Goal: Find specific page/section: Find specific page/section

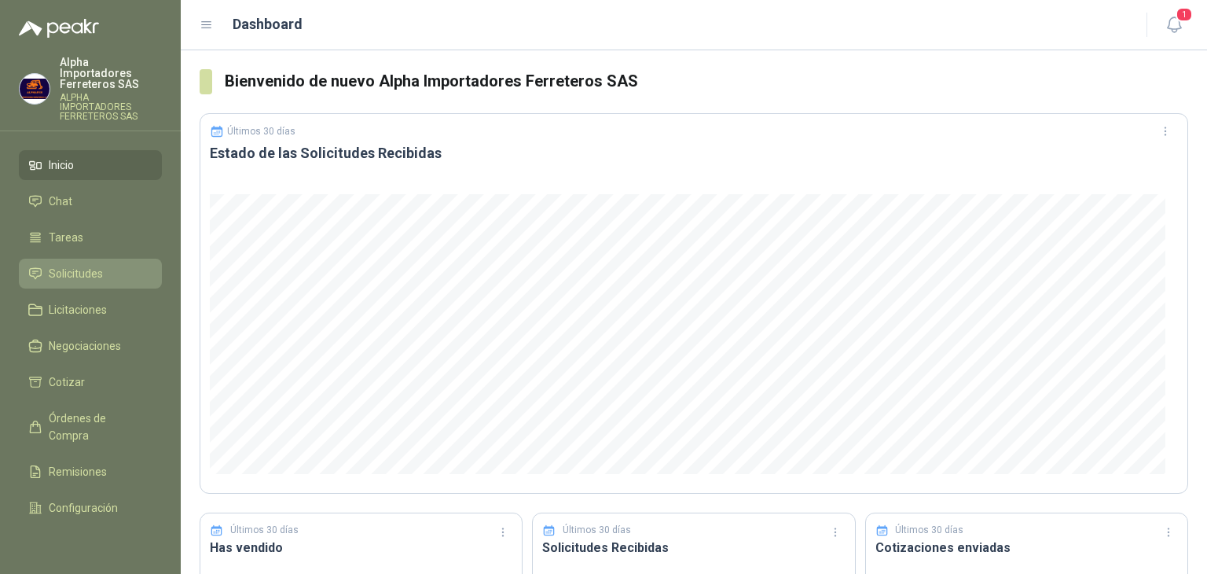
click at [80, 265] on span "Solicitudes" at bounding box center [76, 273] width 54 height 17
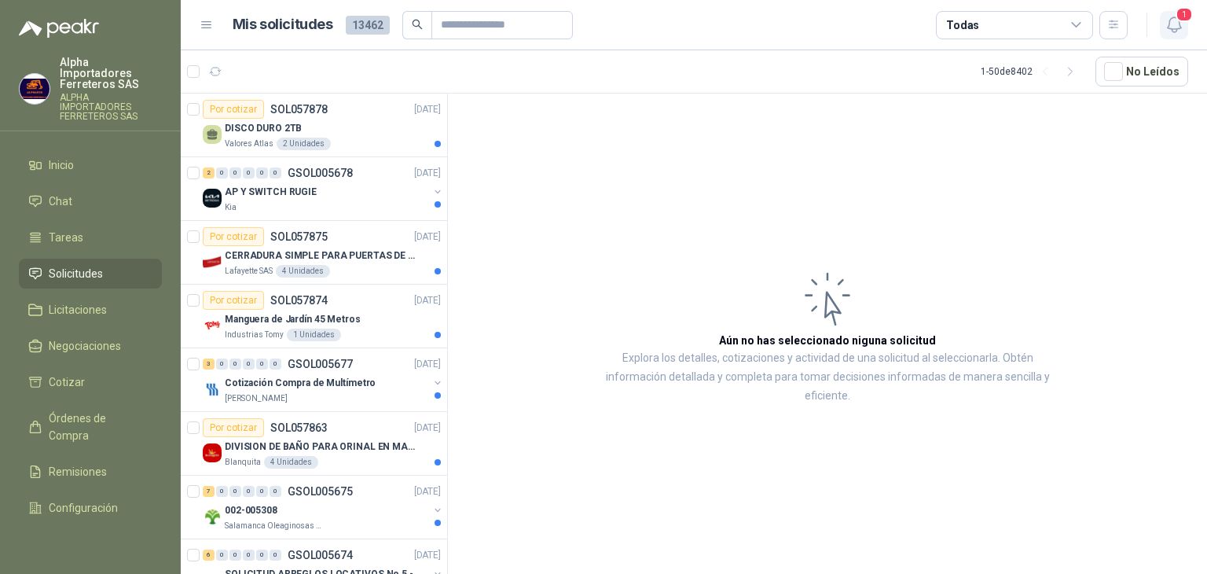
click at [1179, 21] on span "1" at bounding box center [1184, 14] width 17 height 15
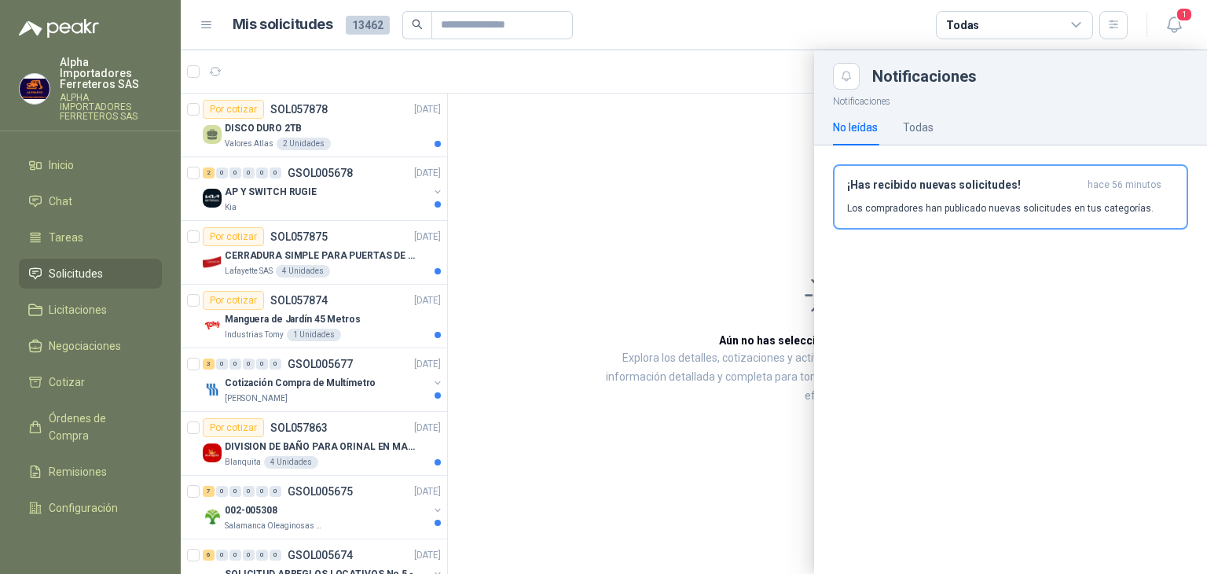
click at [544, 112] on div at bounding box center [694, 311] width 1026 height 523
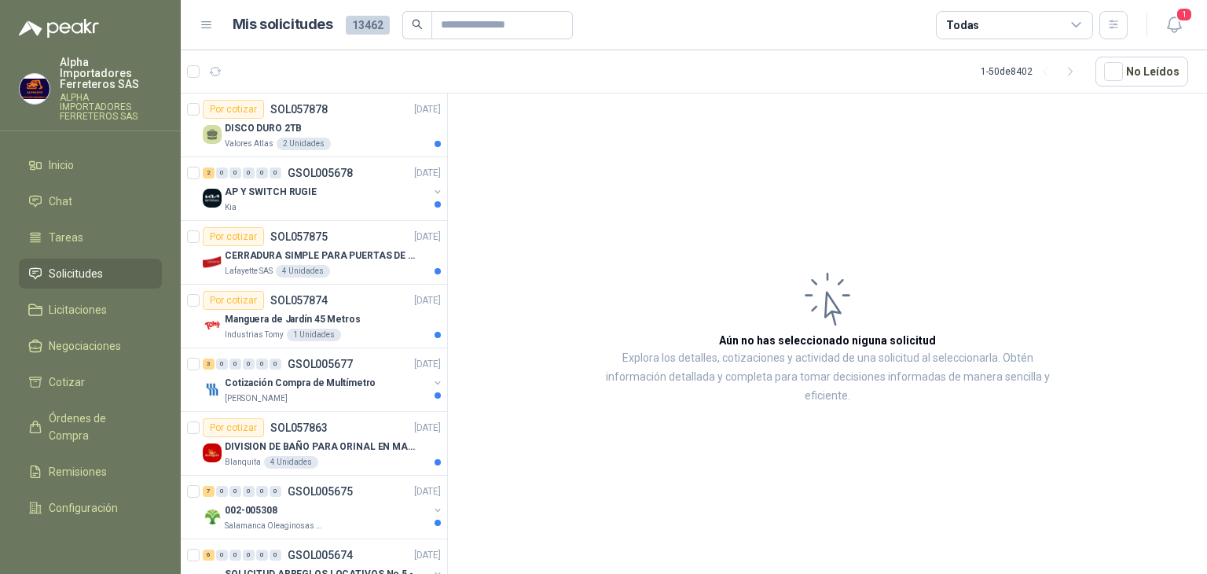
click at [977, 26] on div "Todas" at bounding box center [1014, 25] width 157 height 28
click at [292, 205] on div "Kia" at bounding box center [327, 207] width 204 height 13
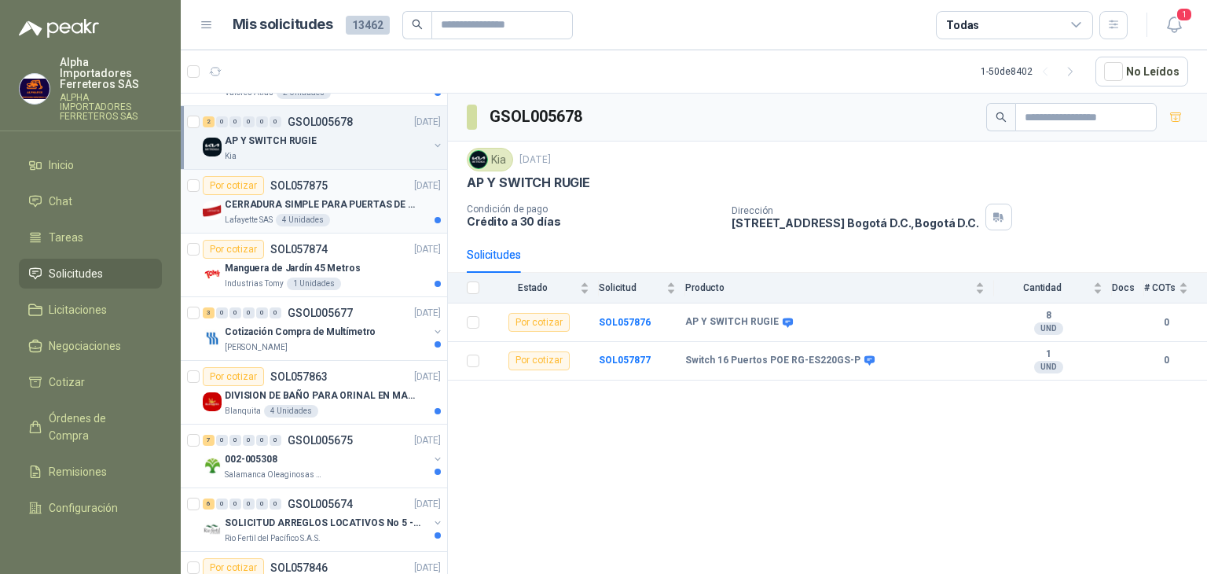
scroll to position [79, 0]
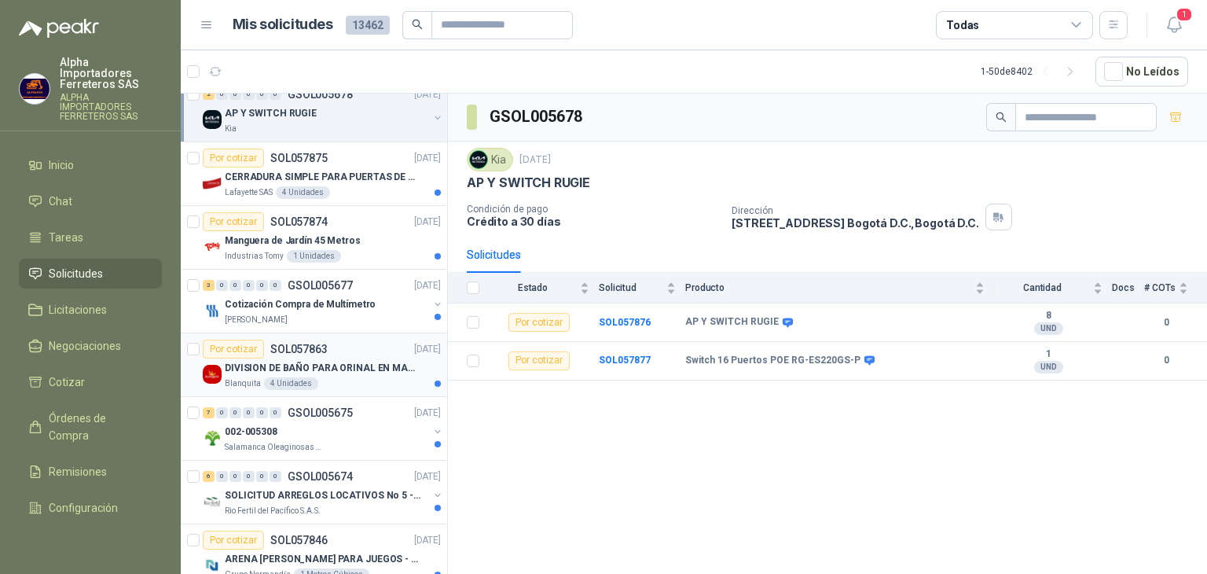
click at [355, 371] on p "DIVISION DE BAÑO PARA ORINAL EN MADERA O PLASTICA" at bounding box center [323, 368] width 196 height 15
